Goal: Task Accomplishment & Management: Use online tool/utility

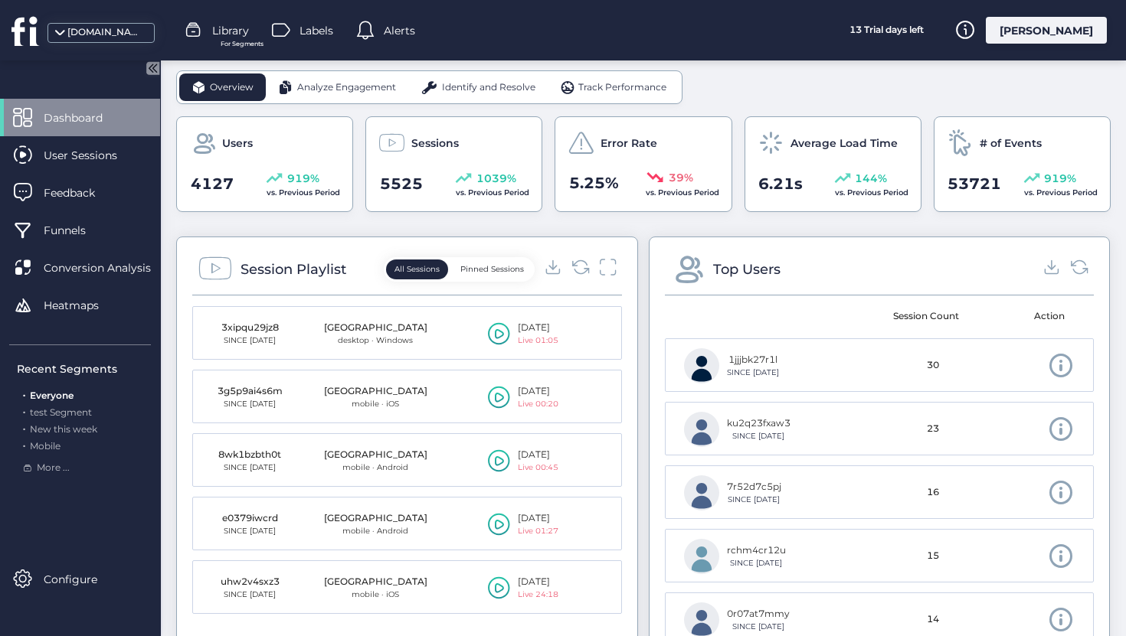
scroll to position [499, 0]
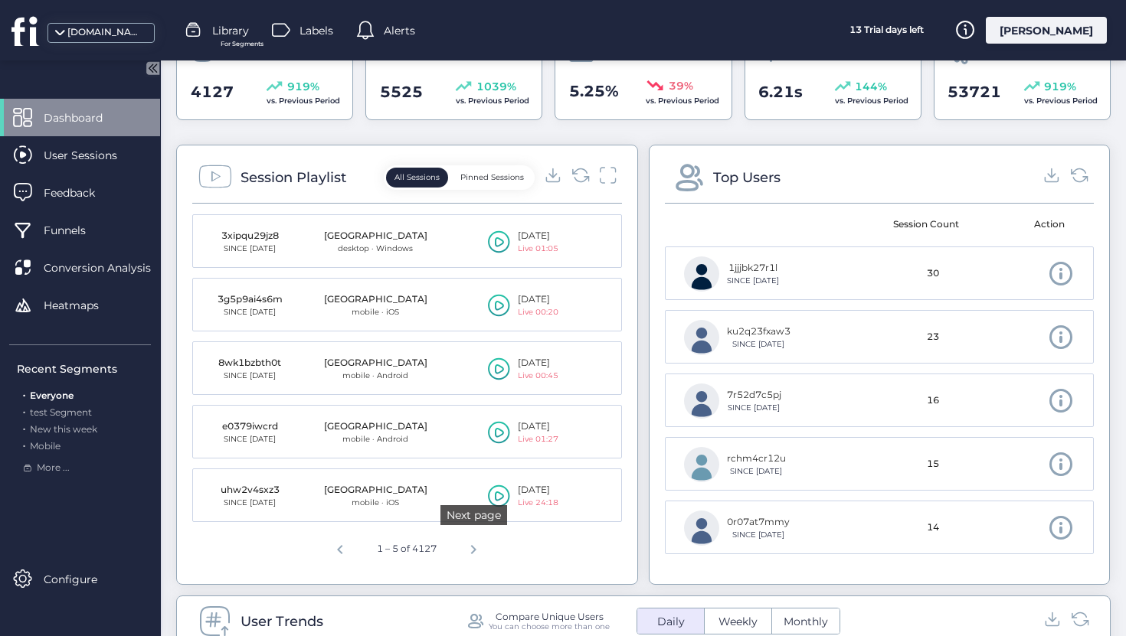
click at [470, 554] on span "Next page" at bounding box center [473, 547] width 37 height 37
click at [470, 554] on span "Next page" at bounding box center [476, 547] width 37 height 37
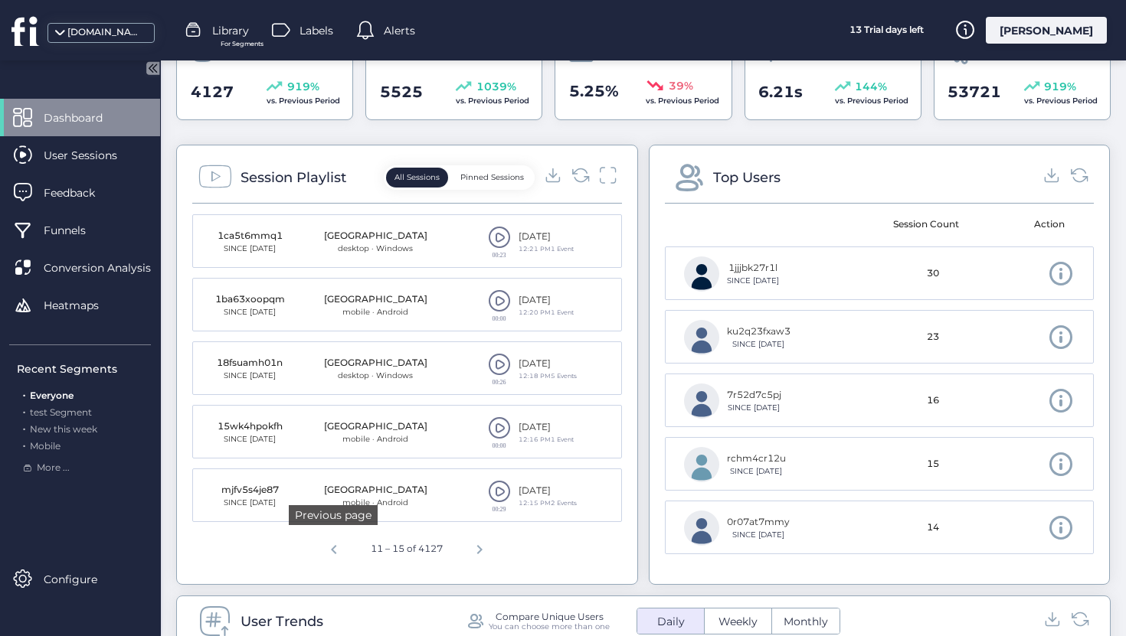
click at [335, 555] on span "Previous page" at bounding box center [334, 547] width 37 height 37
click at [499, 486] on span at bounding box center [499, 491] width 23 height 23
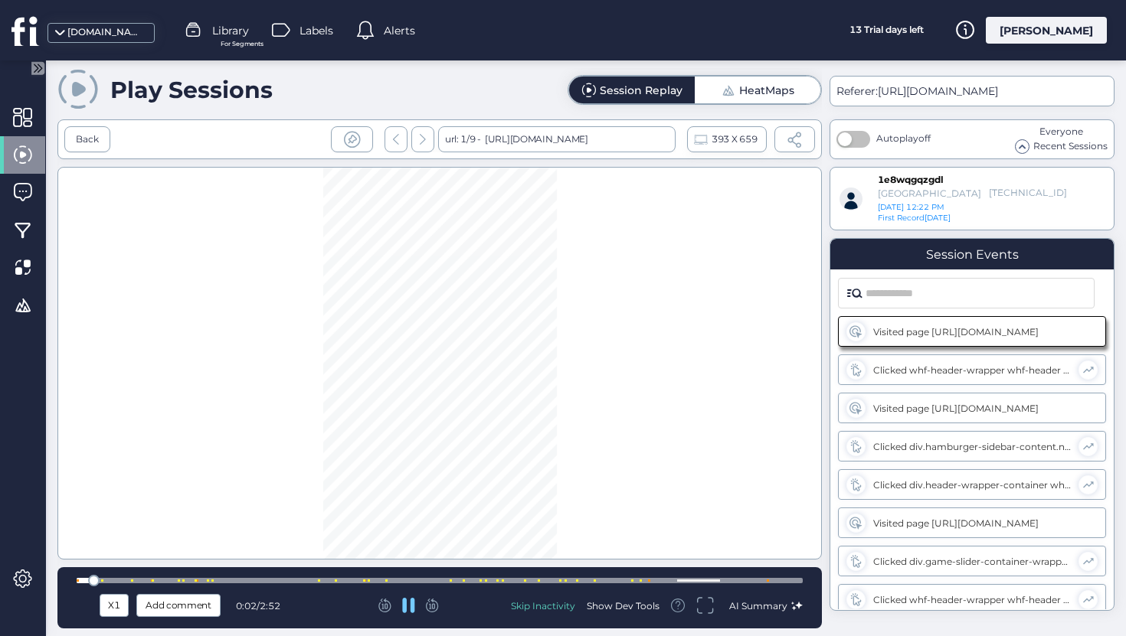
click at [169, 582] on div at bounding box center [440, 580] width 726 height 5
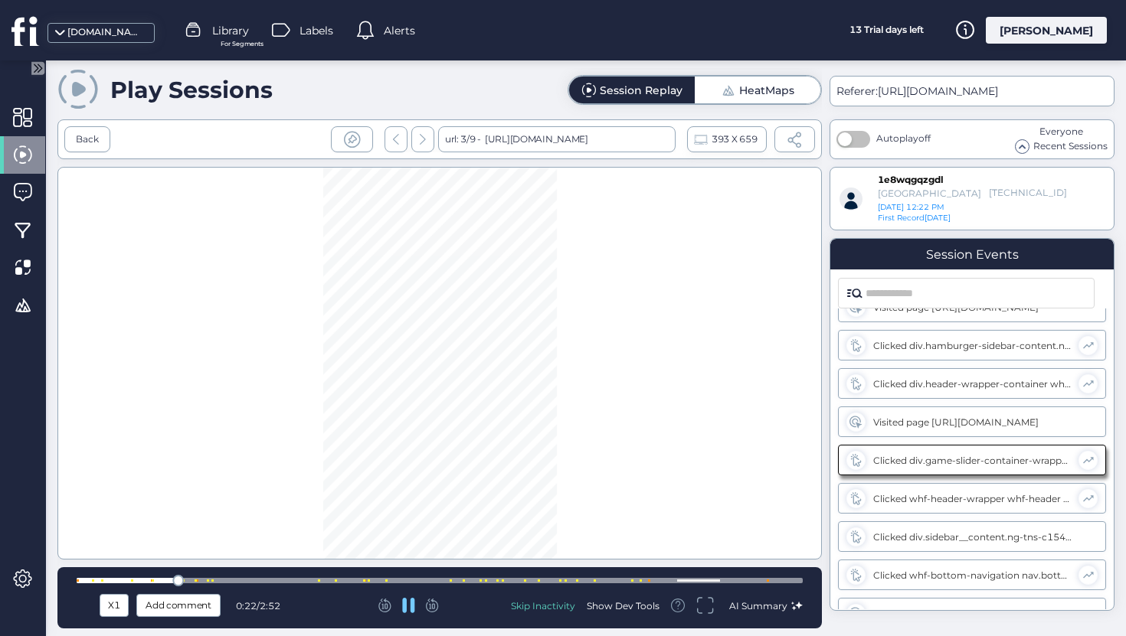
click at [187, 580] on div at bounding box center [440, 580] width 726 height 5
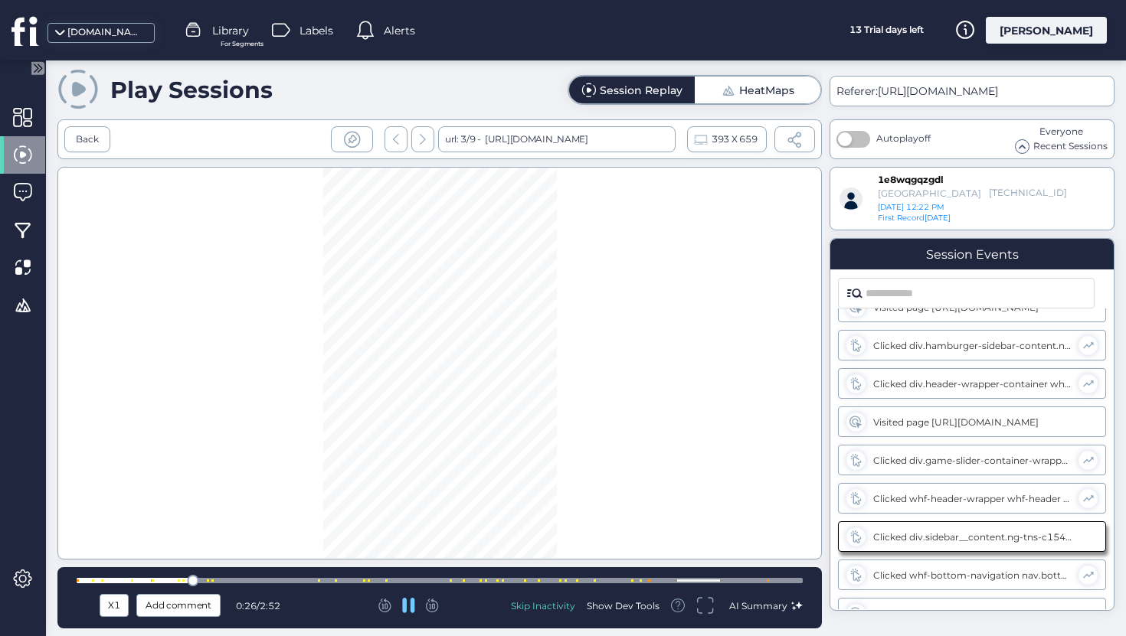
scroll to position [178, 0]
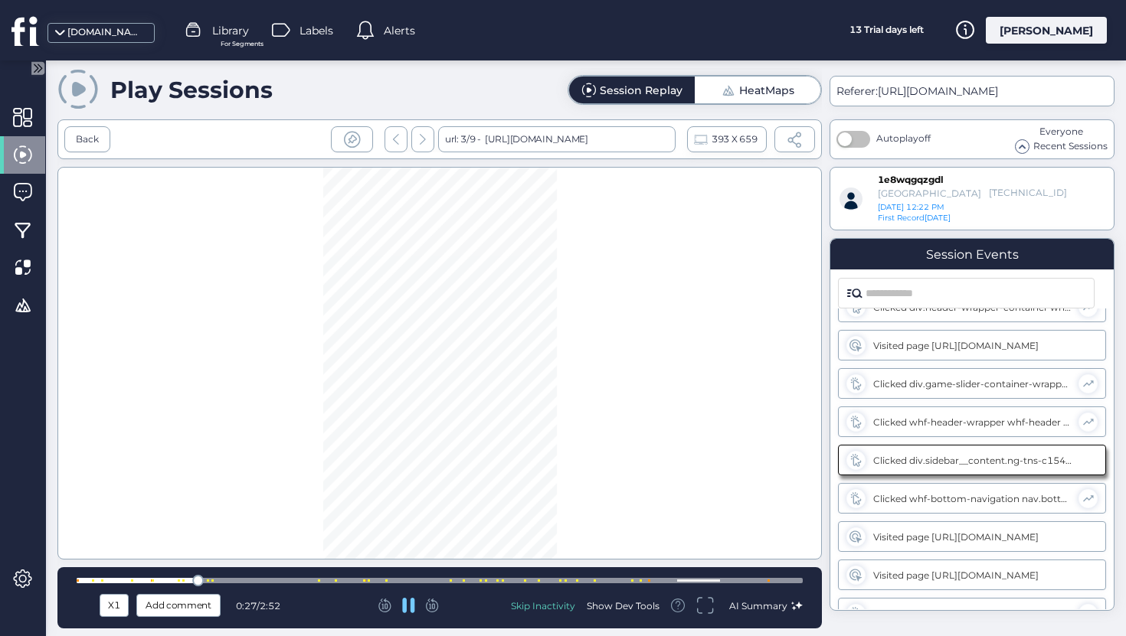
click at [263, 581] on div at bounding box center [440, 580] width 726 height 5
click at [369, 576] on div at bounding box center [440, 580] width 726 height 11
click at [467, 578] on div at bounding box center [440, 580] width 726 height 5
click at [499, 581] on div at bounding box center [440, 580] width 726 height 5
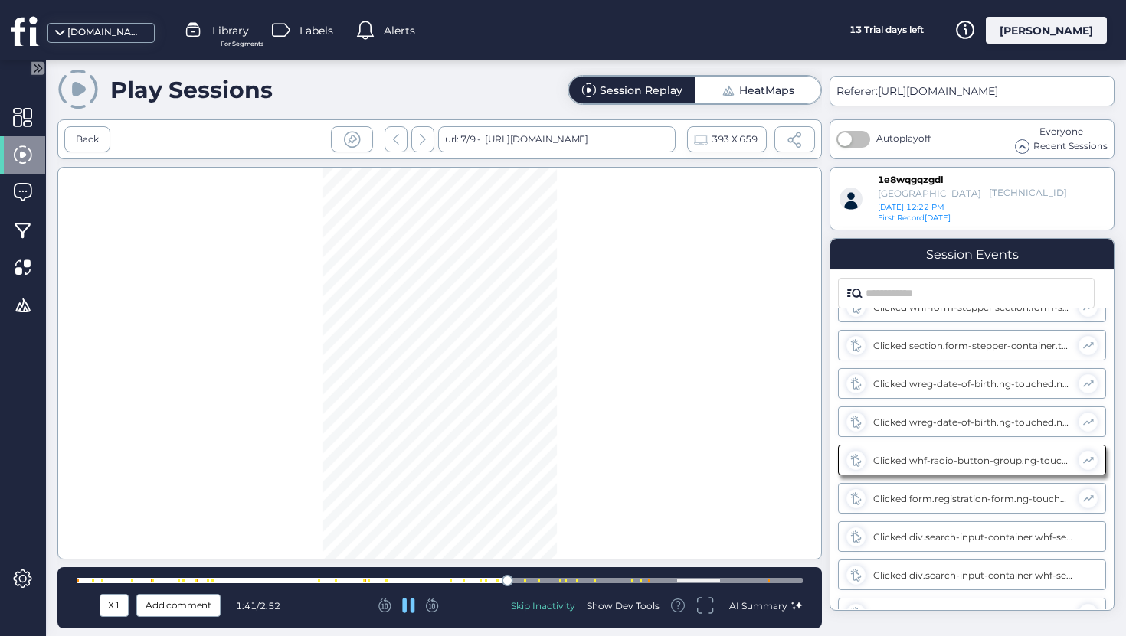
click at [544, 580] on div at bounding box center [440, 580] width 726 height 5
click at [581, 578] on div at bounding box center [440, 580] width 726 height 5
click at [619, 584] on div at bounding box center [440, 580] width 726 height 11
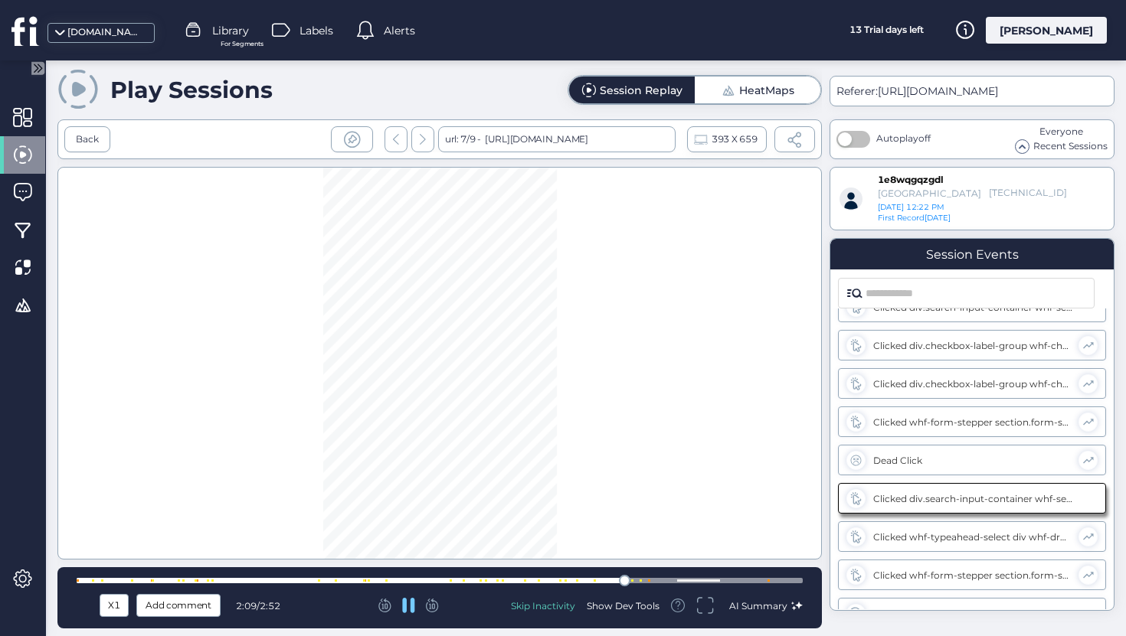
scroll to position [1135, 0]
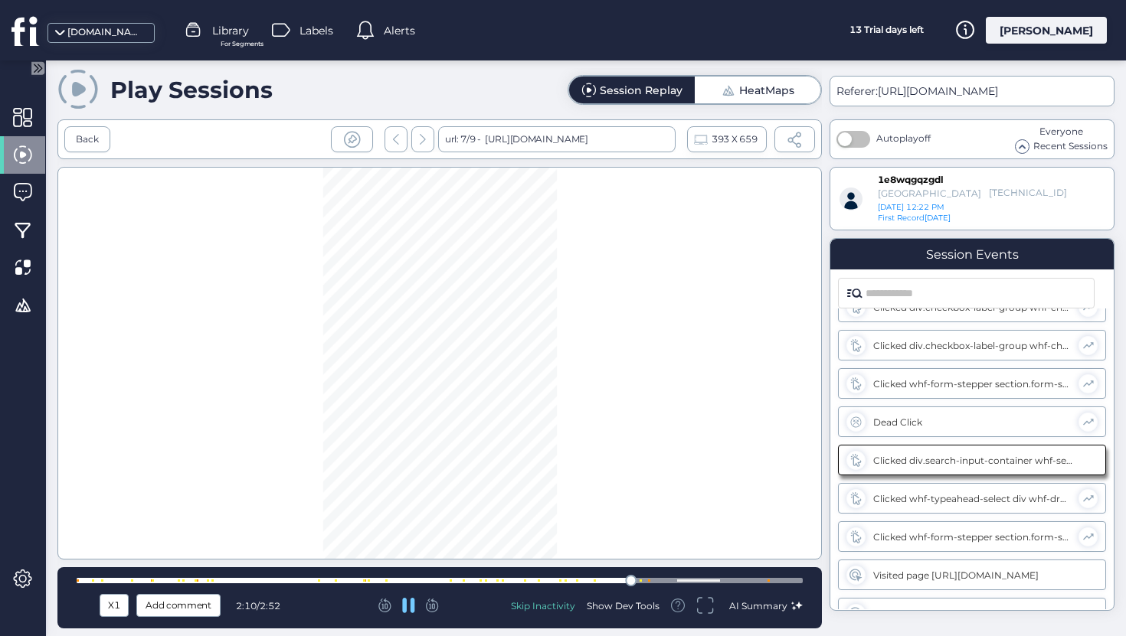
click at [646, 579] on div at bounding box center [440, 580] width 726 height 5
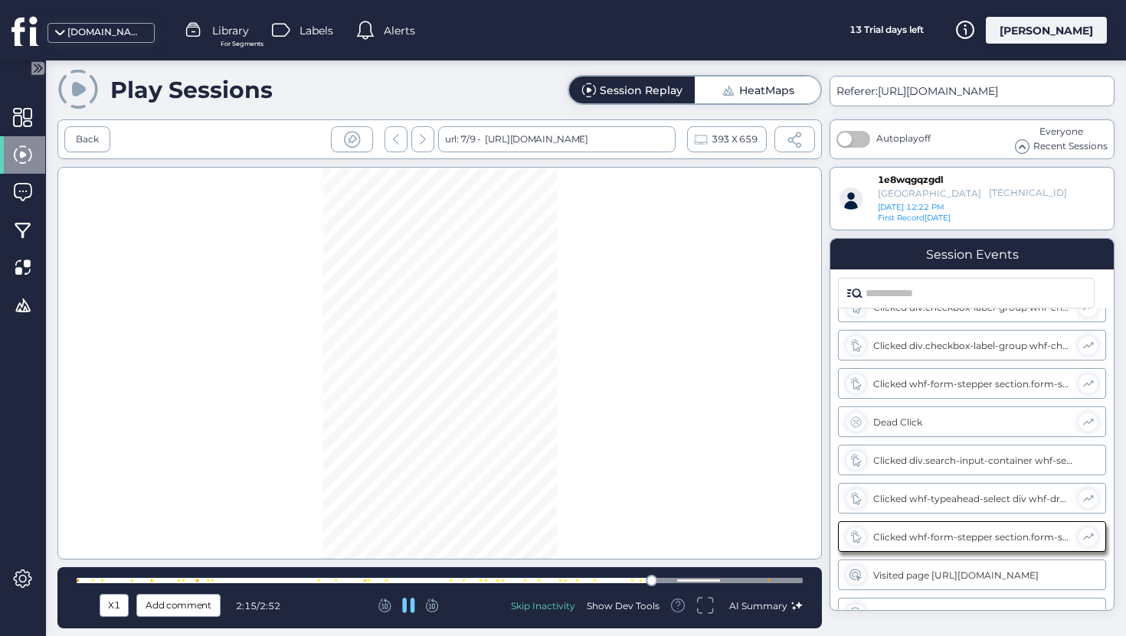
scroll to position [1154, 0]
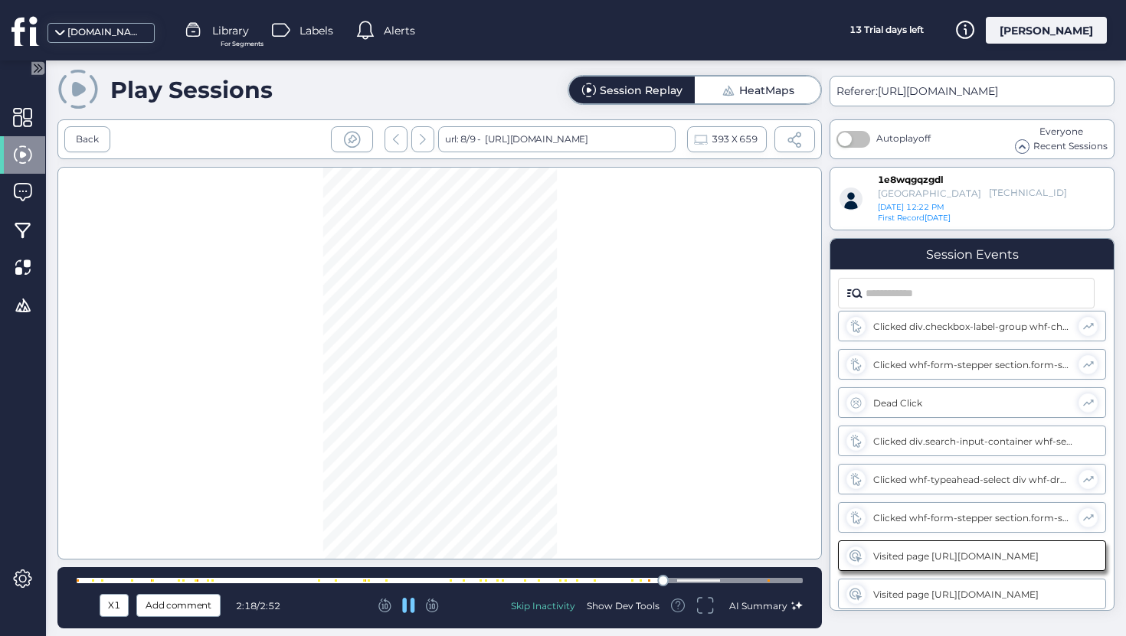
click at [645, 584] on div at bounding box center [440, 580] width 726 height 11
click at [765, 583] on div at bounding box center [440, 580] width 726 height 5
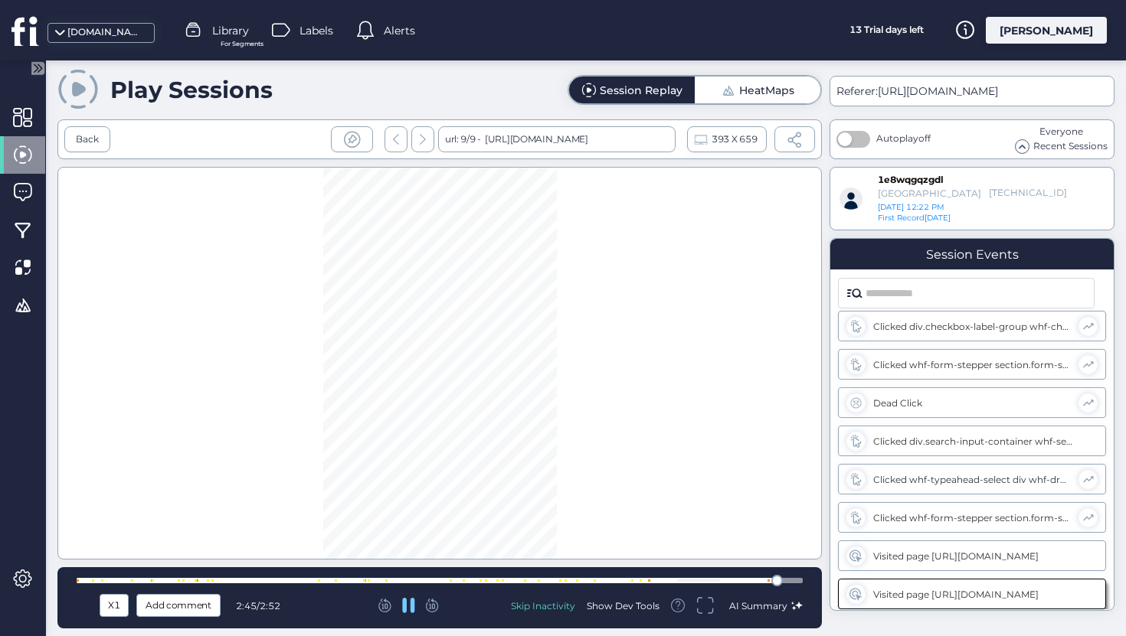
click at [636, 577] on div at bounding box center [440, 580] width 726 height 11
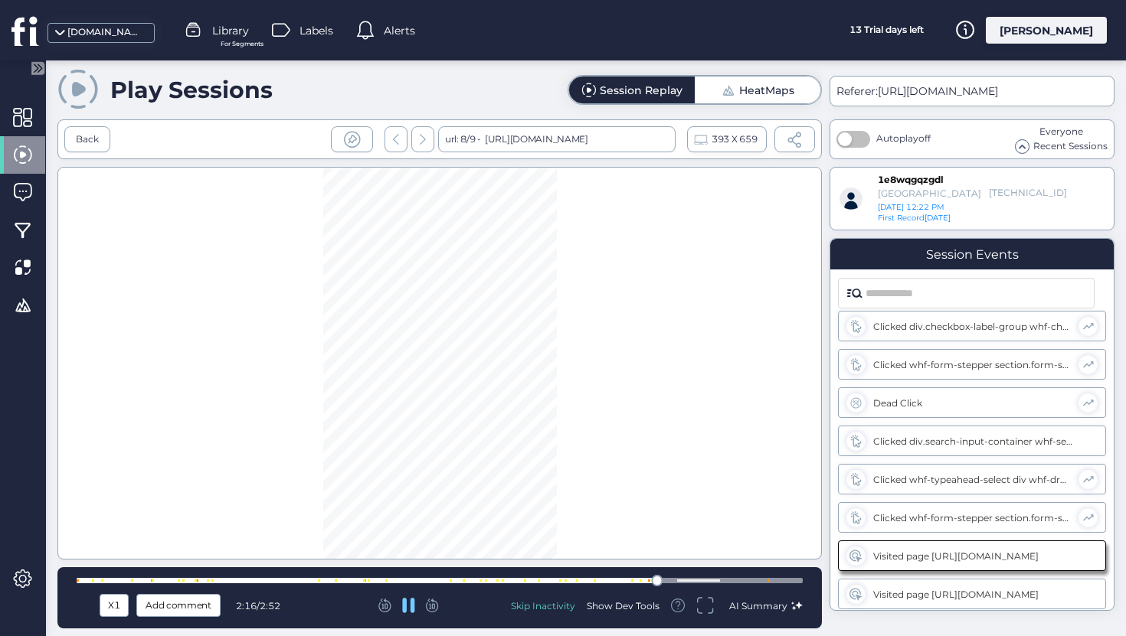
click at [408, 610] on icon at bounding box center [408, 605] width 13 height 15
click at [408, 610] on icon at bounding box center [408, 605] width 12 height 15
click at [408, 610] on icon at bounding box center [408, 605] width 13 height 15
click at [408, 610] on icon at bounding box center [408, 605] width 12 height 15
click at [408, 610] on icon at bounding box center [408, 605] width 13 height 15
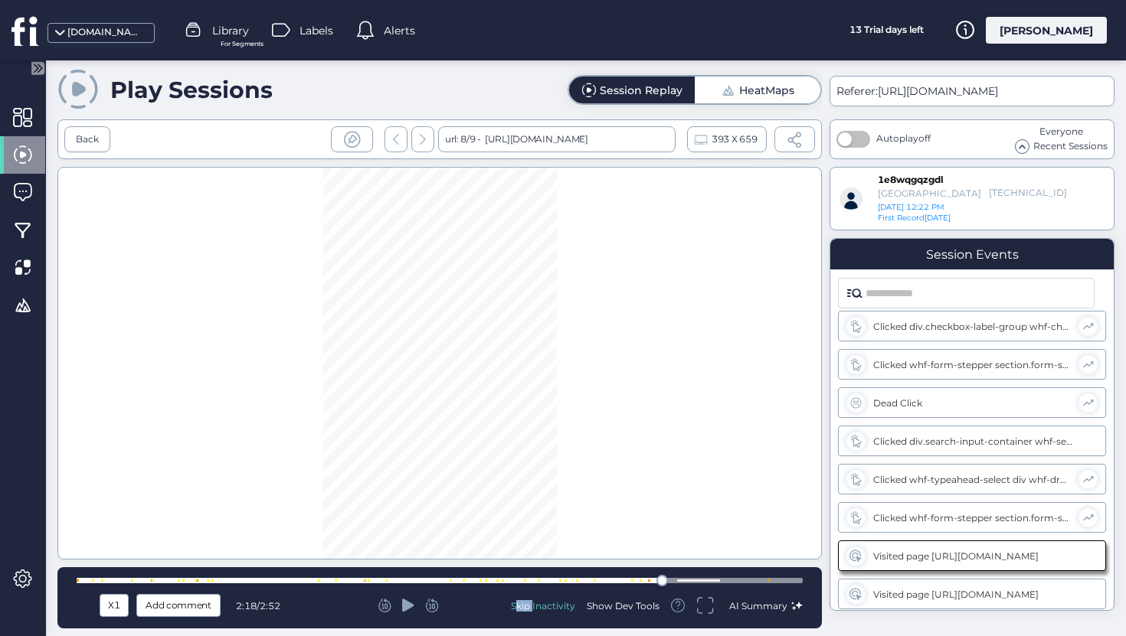
click at [408, 610] on icon at bounding box center [408, 605] width 12 height 15
click at [407, 604] on icon at bounding box center [408, 605] width 12 height 15
click at [366, 607] on div at bounding box center [409, 605] width 206 height 15
click at [374, 607] on div at bounding box center [409, 605] width 206 height 15
click at [381, 607] on icon at bounding box center [384, 606] width 13 height 14
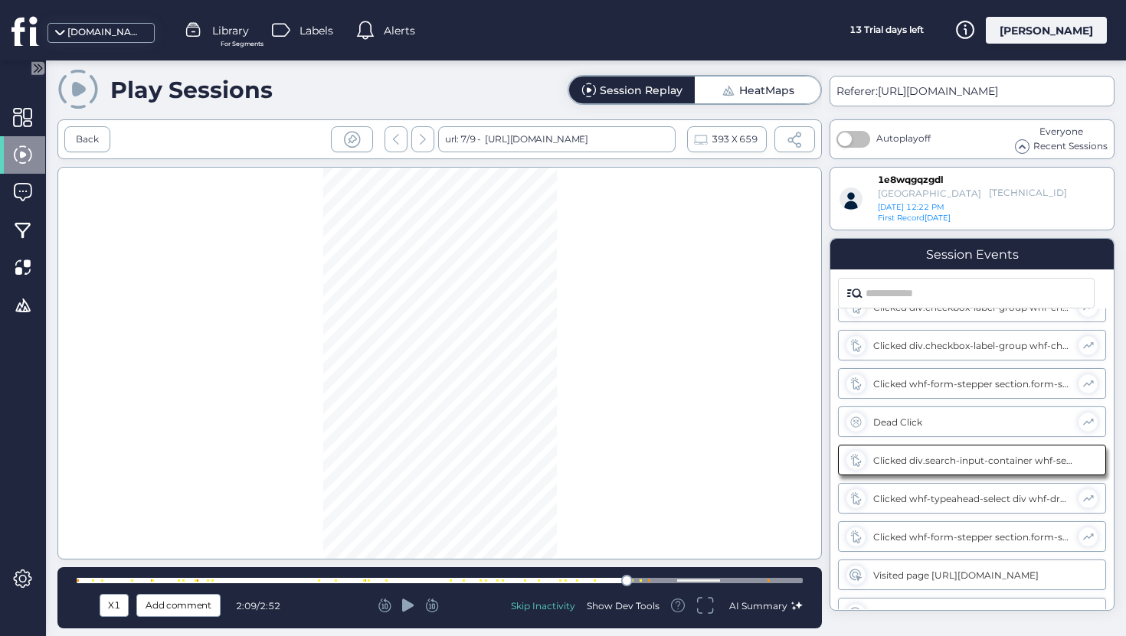
click at [381, 607] on icon at bounding box center [384, 606] width 13 height 14
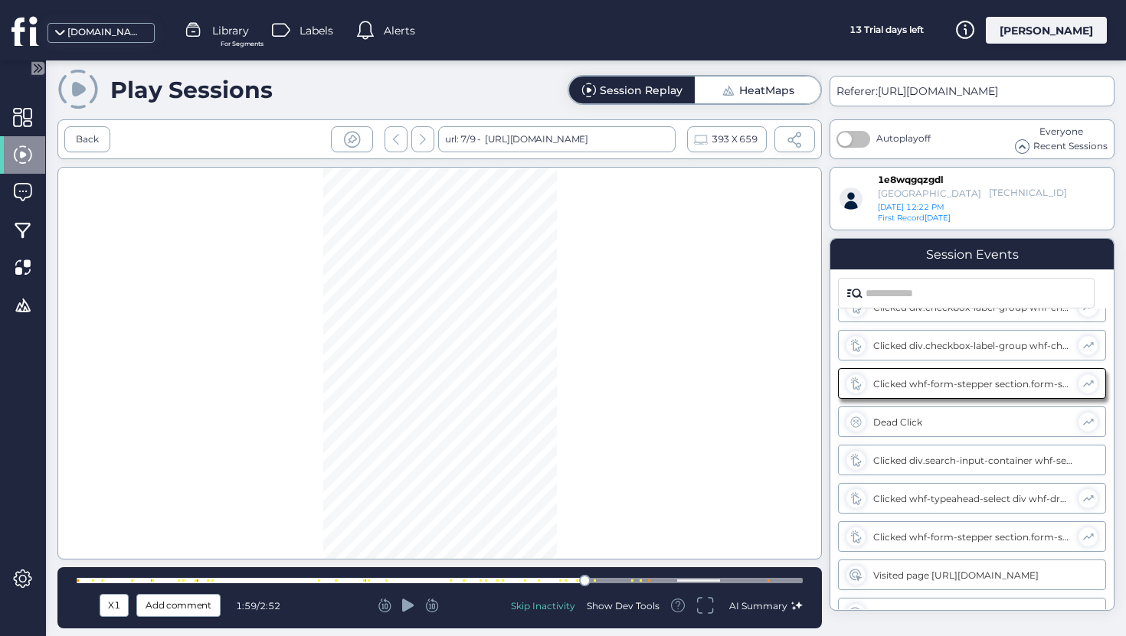
scroll to position [1058, 0]
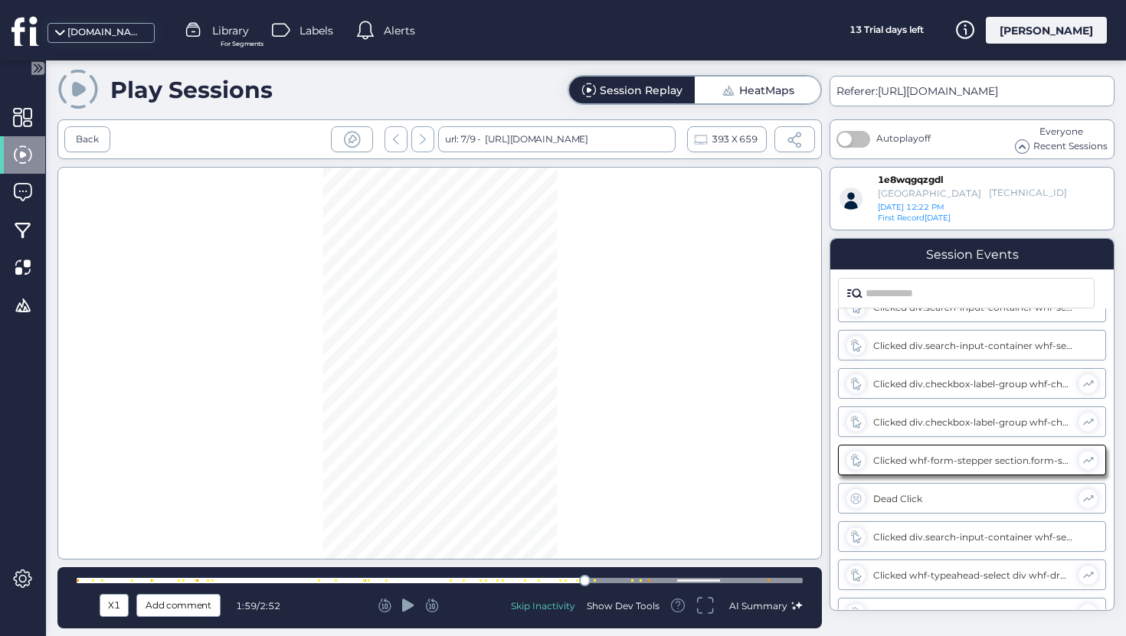
click at [430, 605] on icon at bounding box center [432, 606] width 13 height 14
click at [416, 605] on div at bounding box center [409, 605] width 206 height 15
click at [414, 605] on icon at bounding box center [408, 605] width 12 height 13
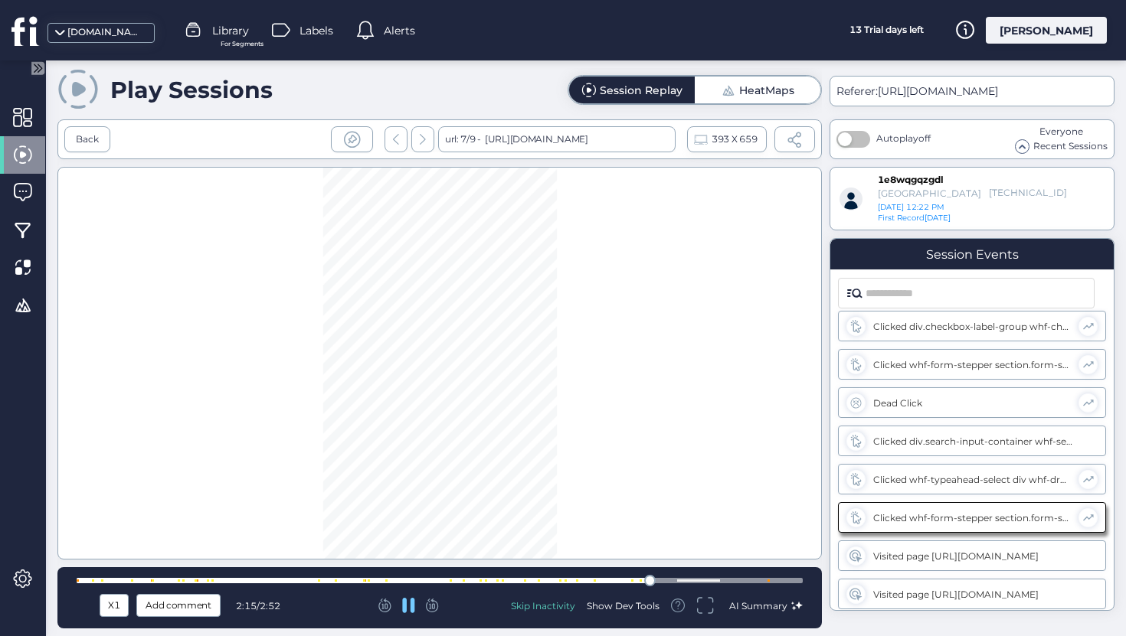
click at [407, 600] on icon at bounding box center [408, 605] width 12 height 15
click at [409, 604] on icon at bounding box center [408, 605] width 12 height 13
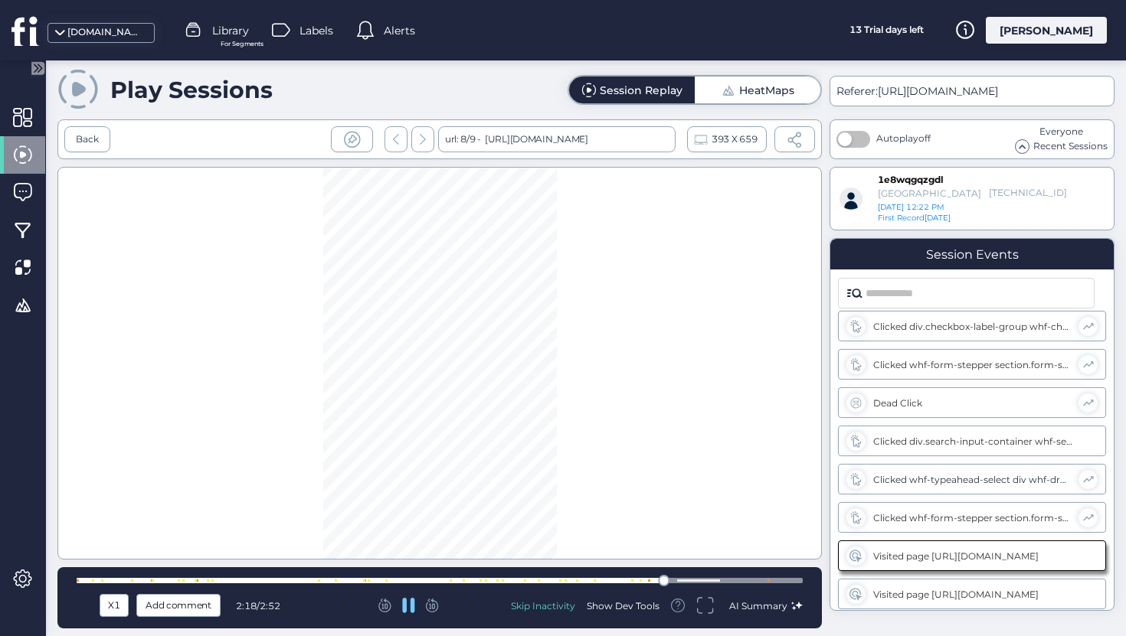
click at [770, 581] on div at bounding box center [440, 580] width 726 height 5
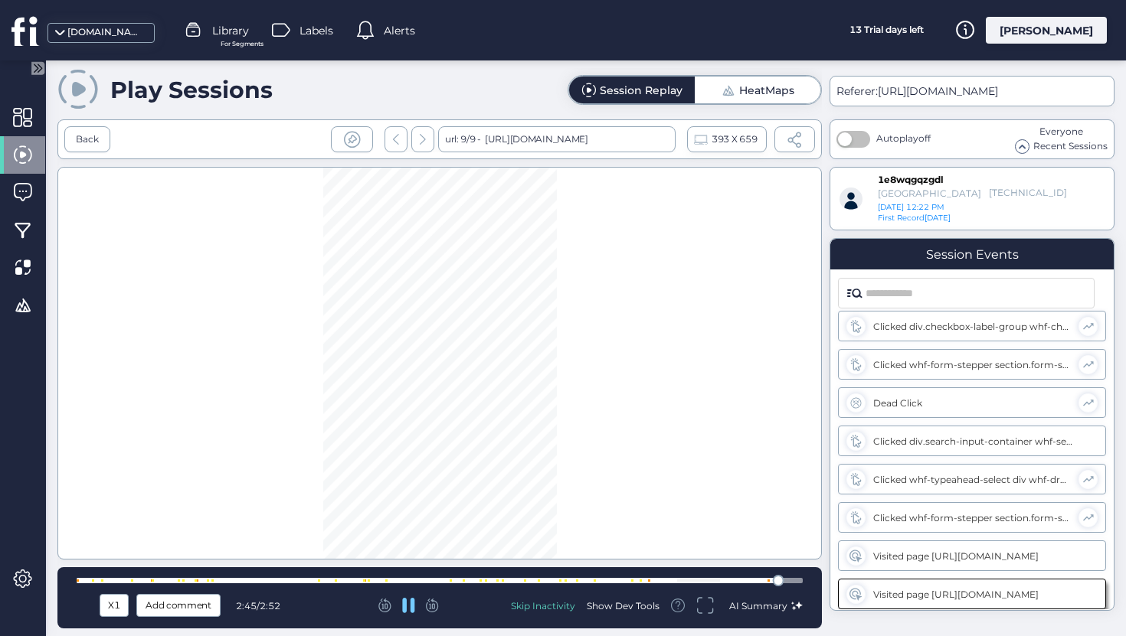
click at [768, 581] on div at bounding box center [768, 581] width 2 height 2
click at [83, 148] on div "Back" at bounding box center [87, 139] width 46 height 26
